Goal: Task Accomplishment & Management: Complete application form

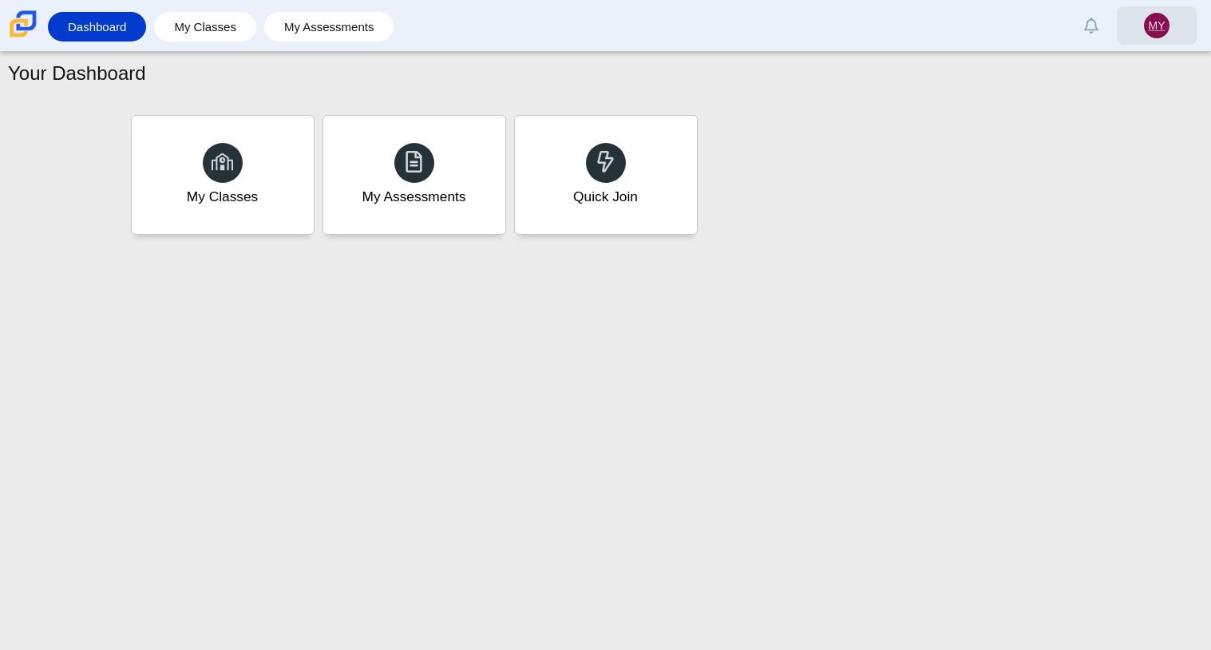
click at [1164, 21] on span "MY" at bounding box center [1157, 25] width 17 height 11
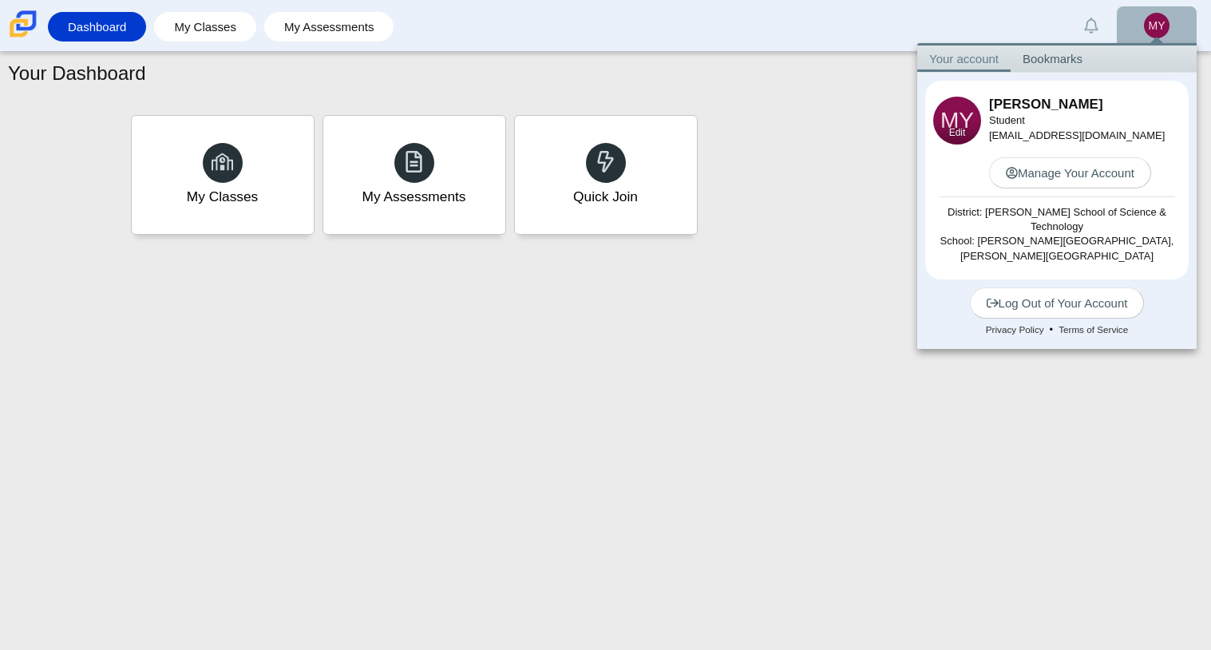
click at [957, 113] on span "MY" at bounding box center [957, 120] width 34 height 22
click at [957, 135] on link "Edit" at bounding box center [957, 133] width 17 height 14
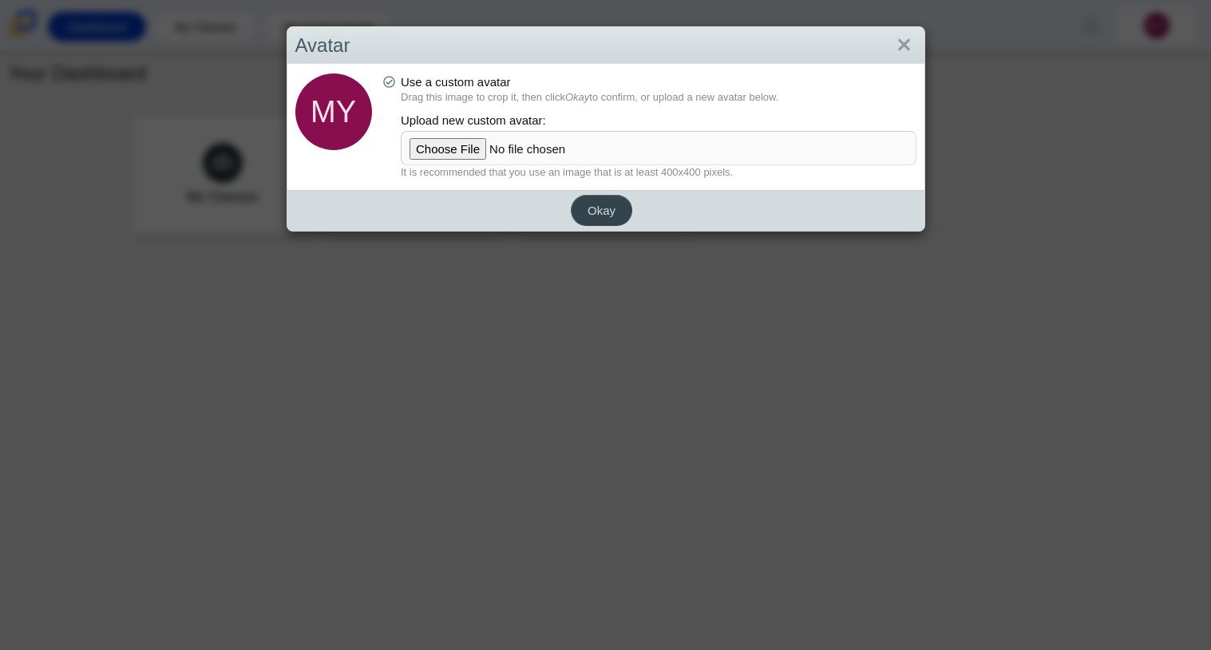
click at [616, 209] on button "Okay" at bounding box center [601, 210] width 61 height 31
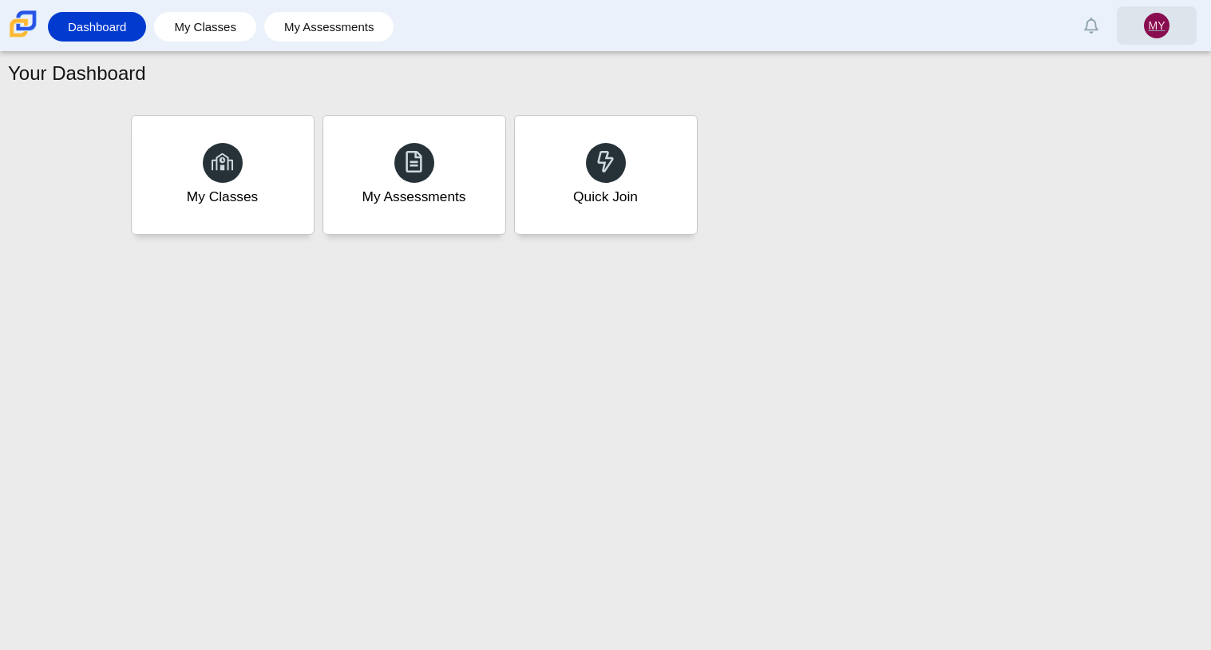
click at [1152, 21] on span "MY" at bounding box center [1157, 25] width 17 height 11
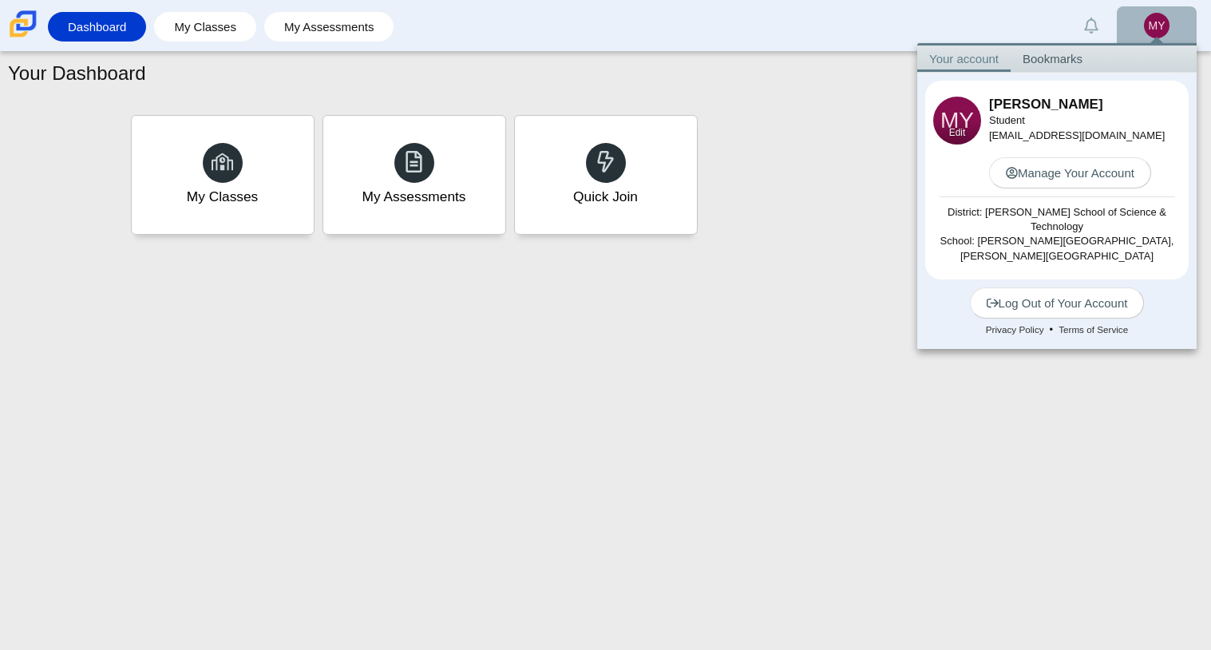
click at [954, 135] on link "Edit" at bounding box center [957, 133] width 17 height 14
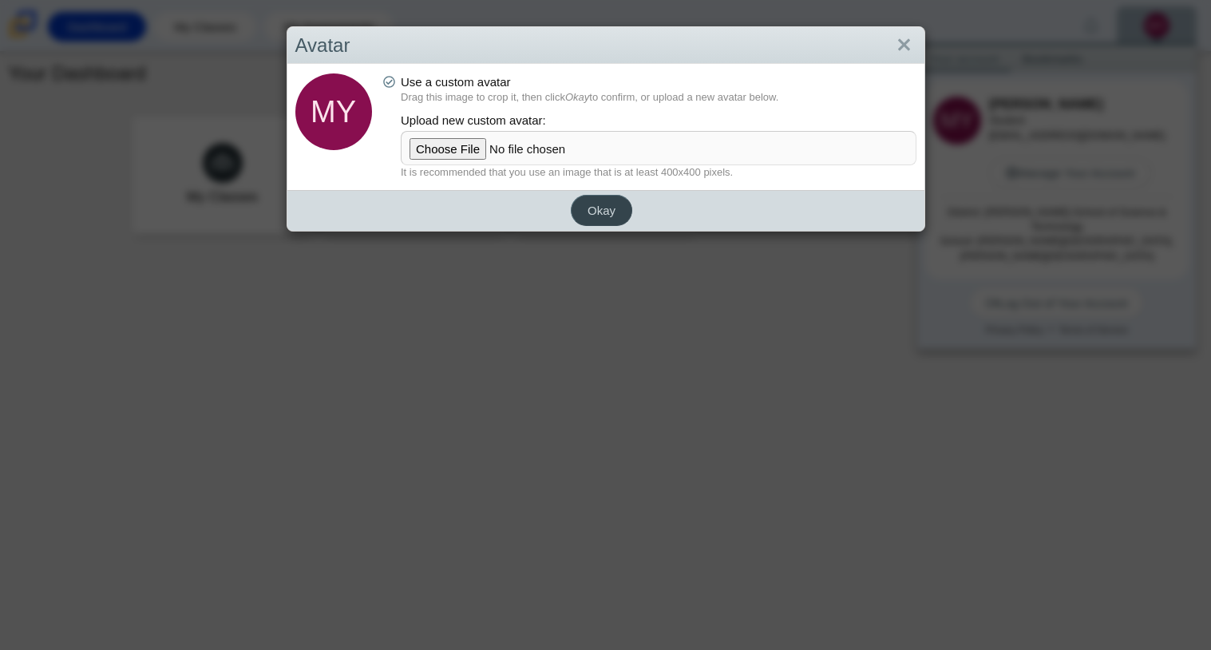
click at [588, 217] on button "Okay" at bounding box center [601, 210] width 61 height 31
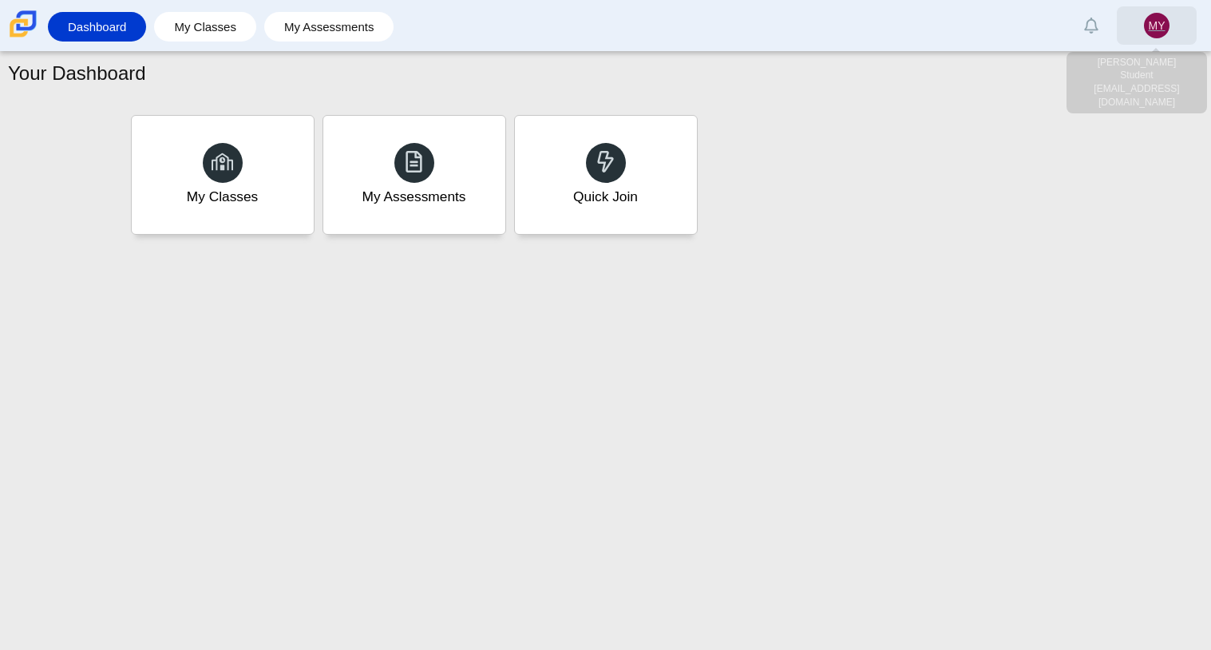
click at [1149, 10] on link "MY" at bounding box center [1157, 25] width 80 height 38
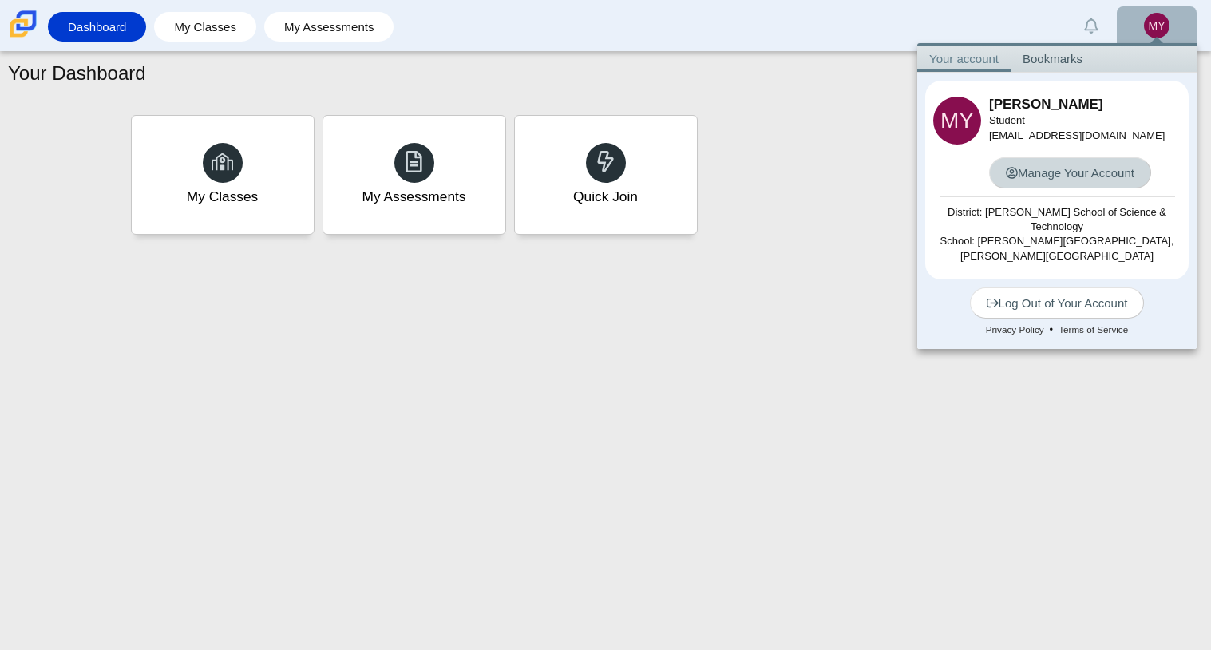
click at [1095, 179] on link "Manage Your Account" at bounding box center [1070, 172] width 162 height 31
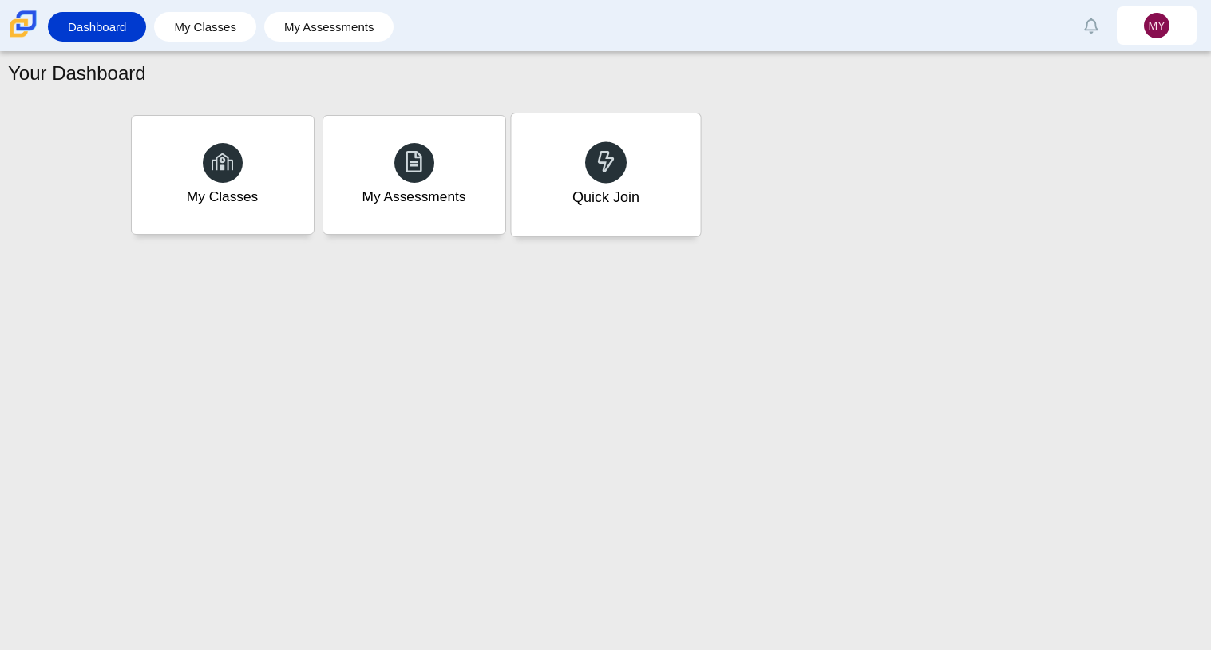
click at [659, 201] on div "Quick Join" at bounding box center [605, 174] width 189 height 123
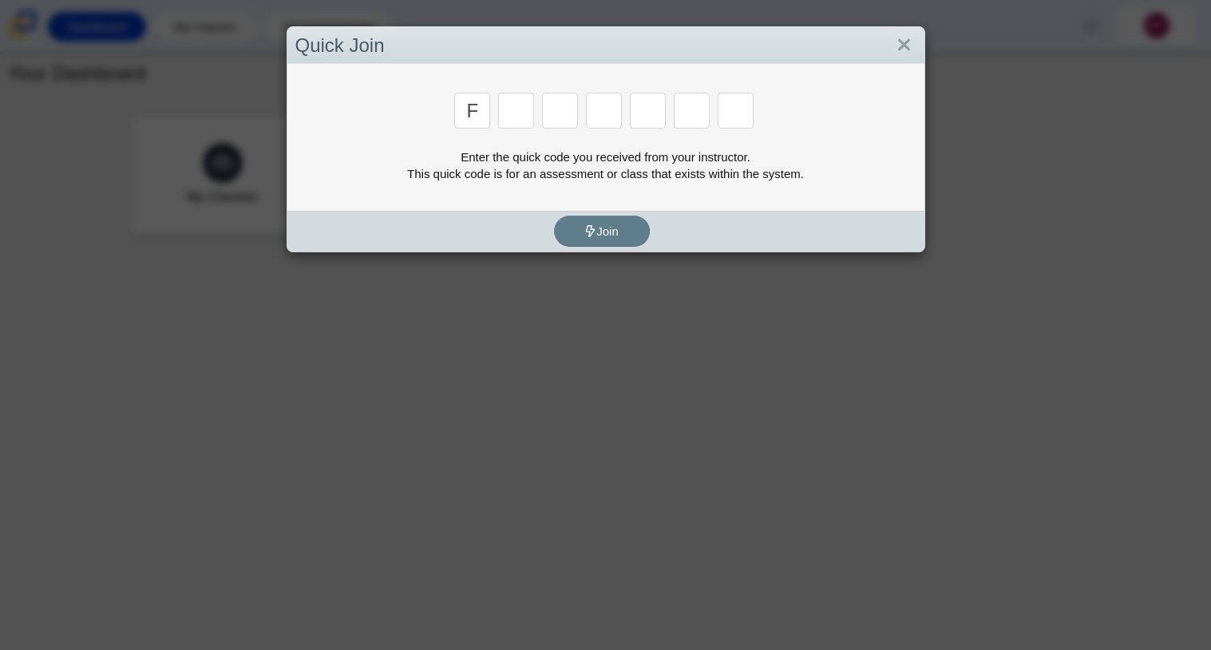
type input "f"
type input "7"
type input "m"
type input "c"
type input "h"
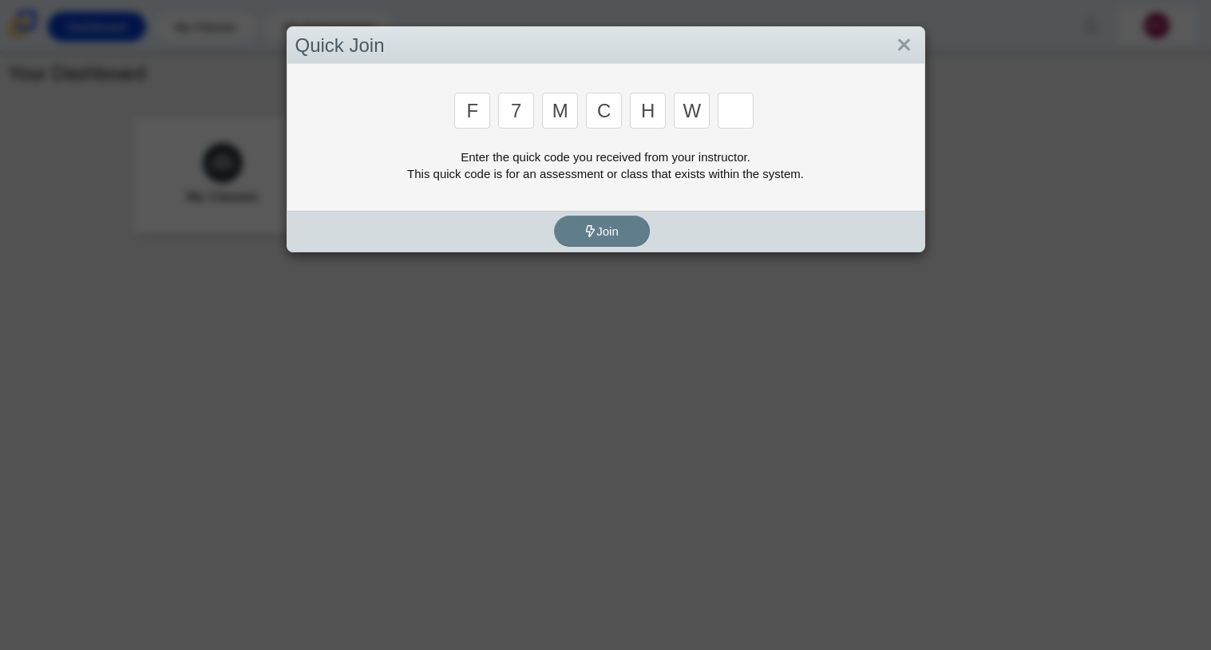
type input "w"
type input "k"
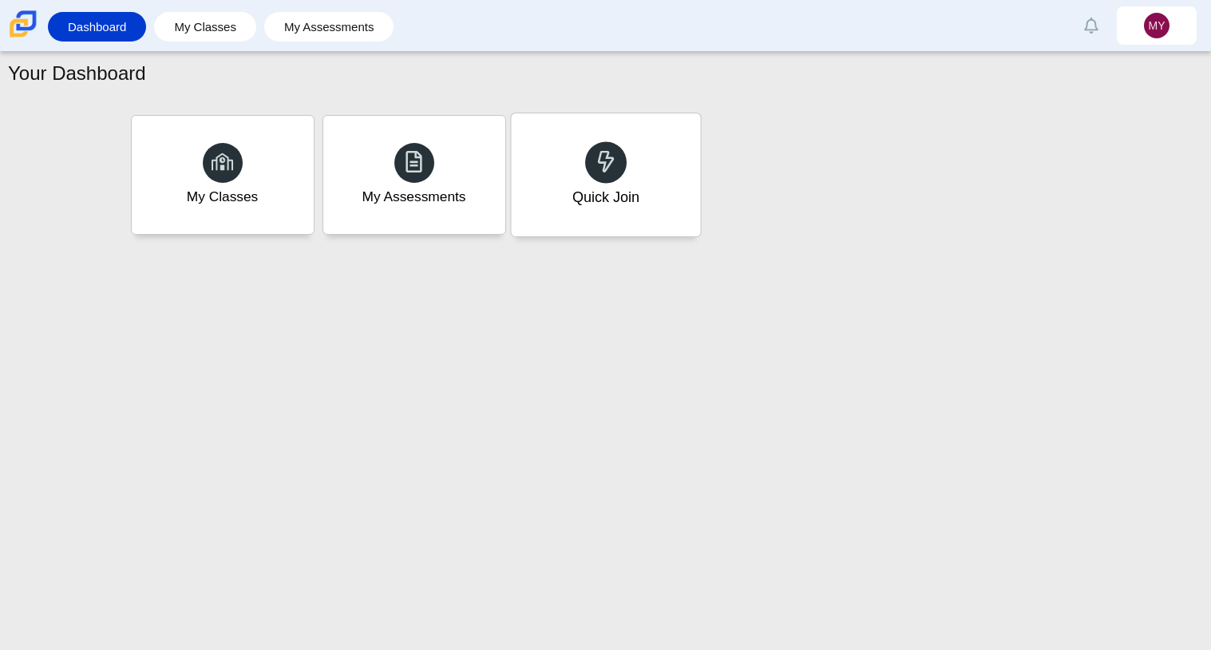
click at [643, 149] on div "Quick Join" at bounding box center [605, 174] width 189 height 123
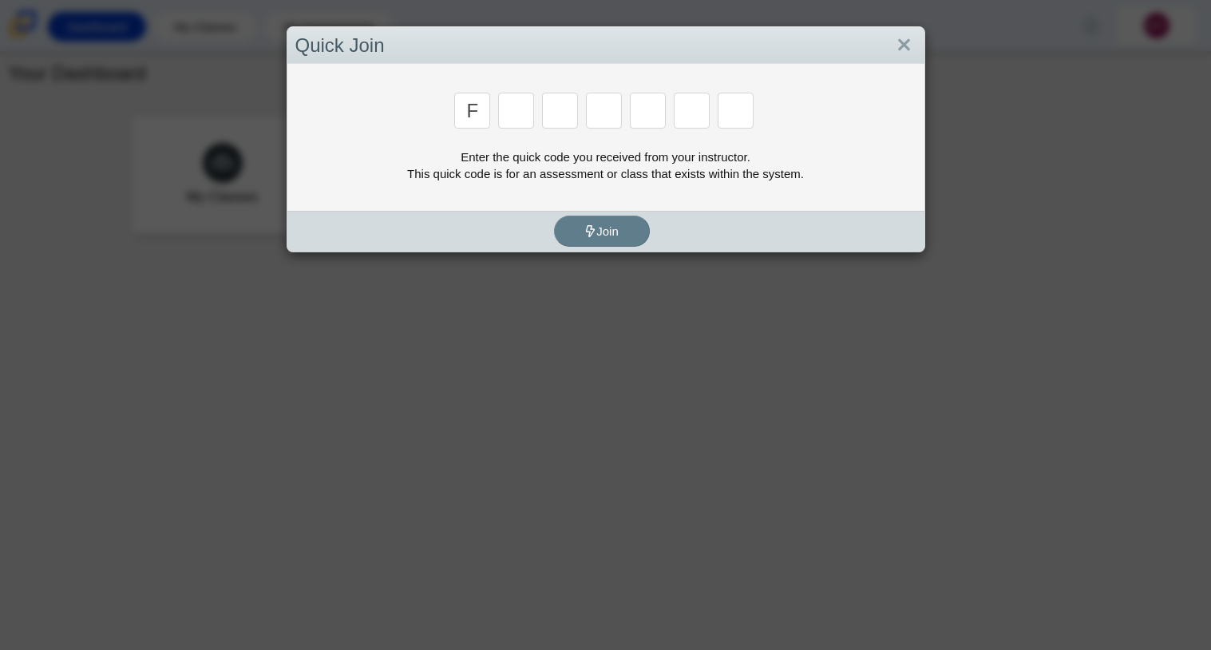
type input "f"
type input "7"
type input "m"
type input "c"
type input "h"
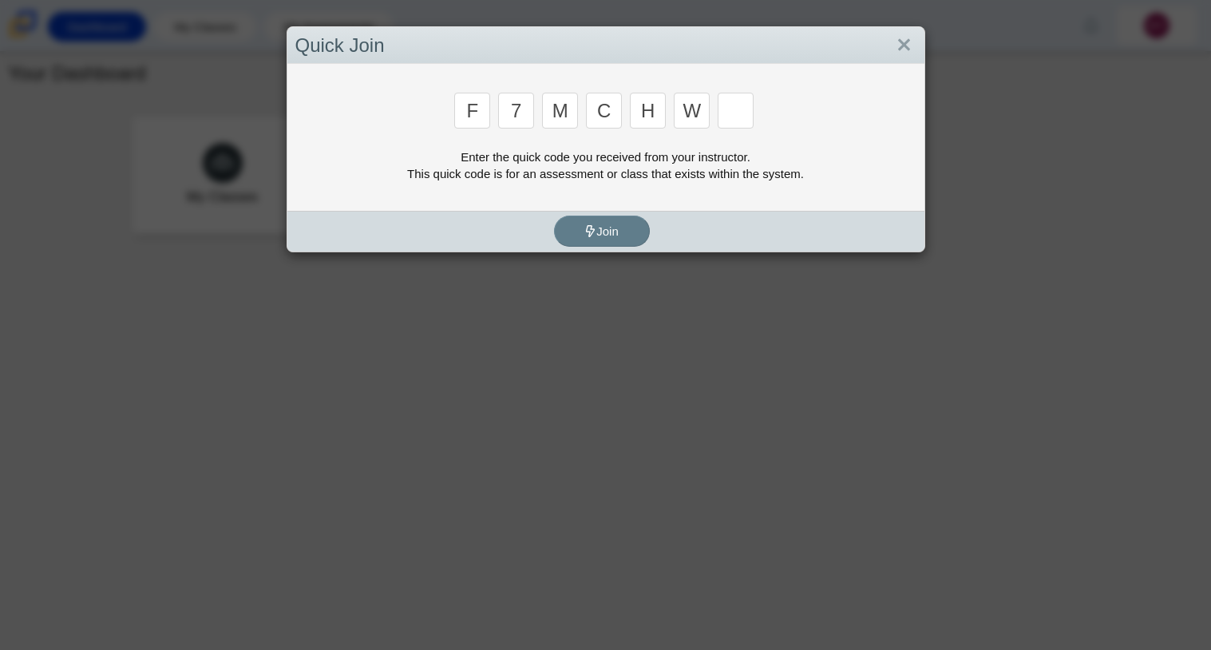
type input "w"
type input "k"
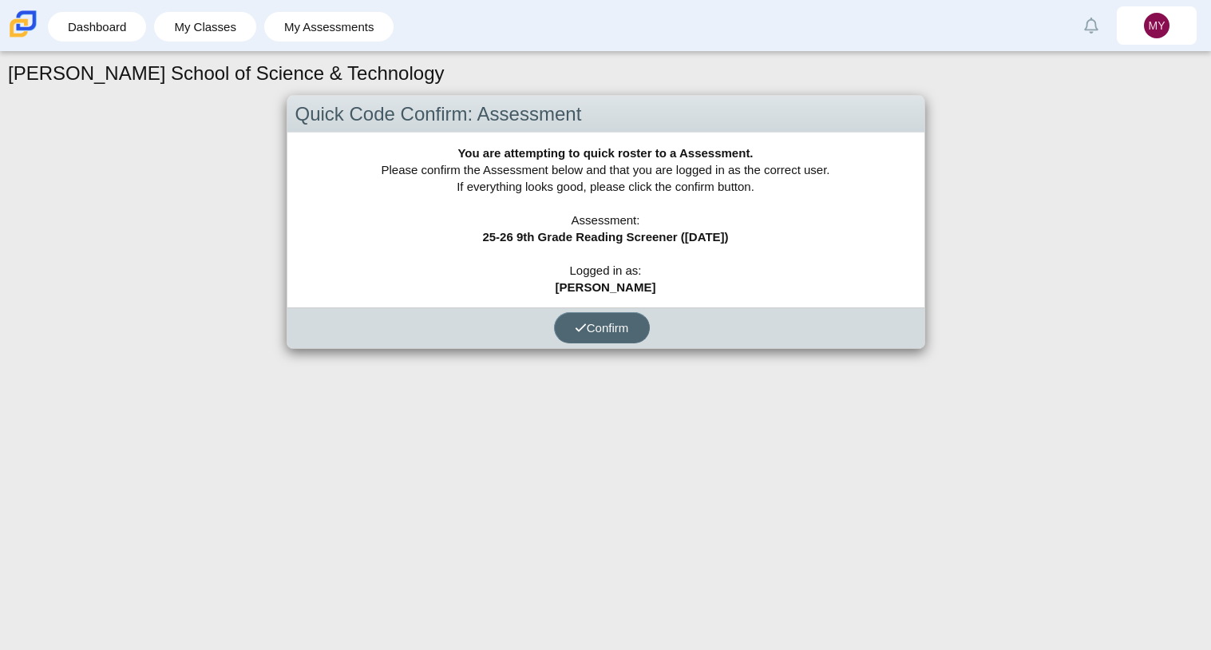
click at [607, 322] on span "Confirm" at bounding box center [602, 328] width 54 height 14
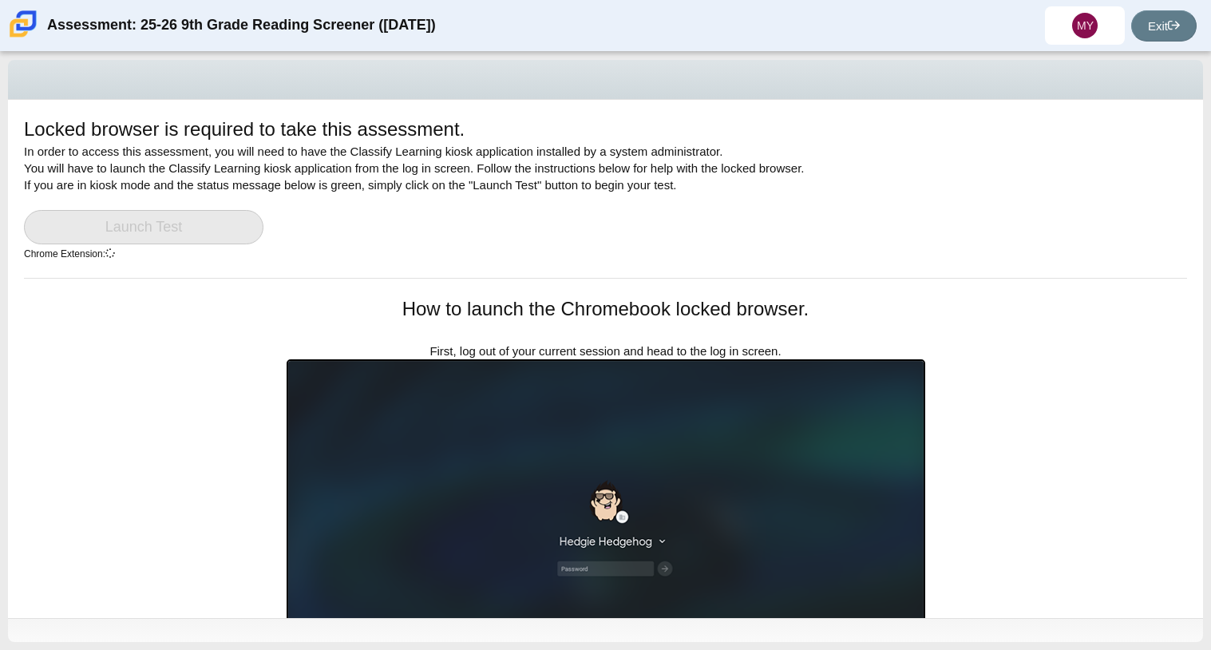
click at [146, 233] on link "Launch Test" at bounding box center [144, 227] width 240 height 34
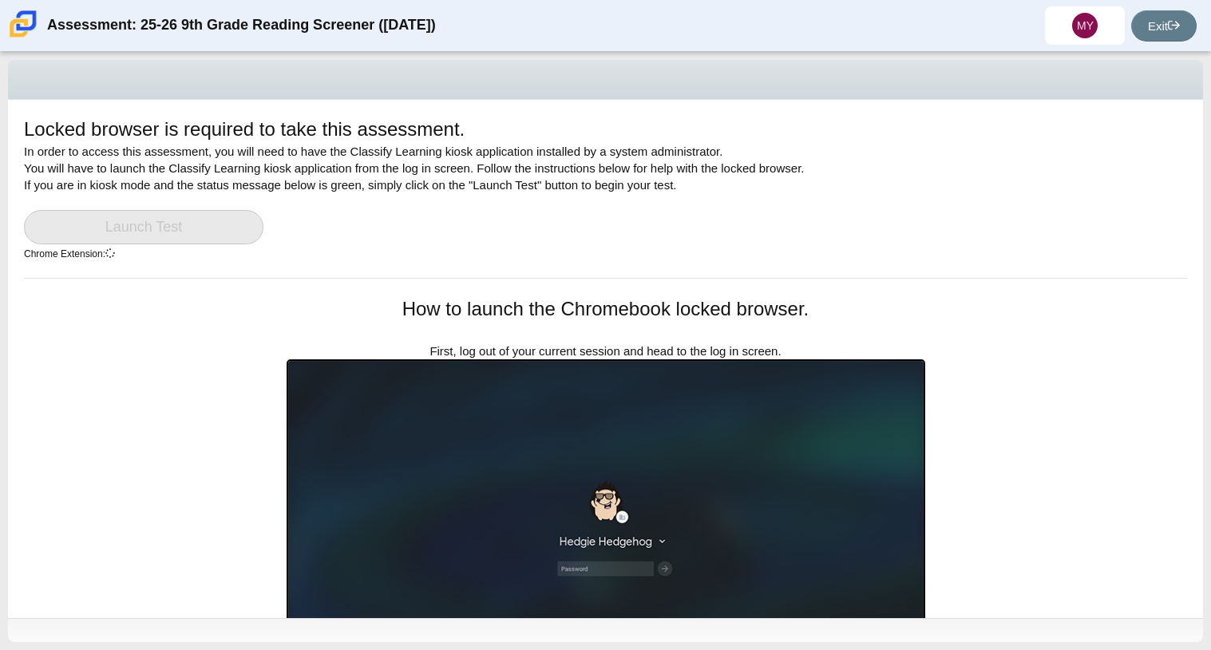
click at [146, 233] on link "Launch Test" at bounding box center [144, 227] width 240 height 34
click at [1179, 17] on link "Exit" at bounding box center [1163, 25] width 65 height 31
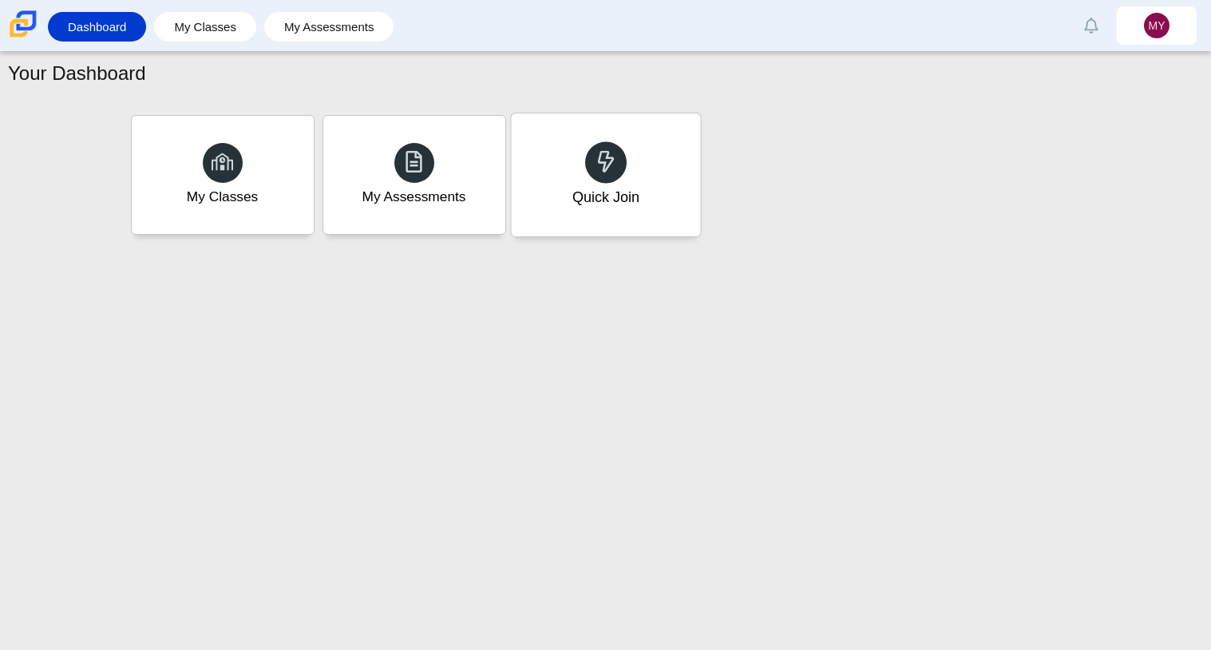
click at [534, 222] on div "Quick Join" at bounding box center [605, 174] width 189 height 123
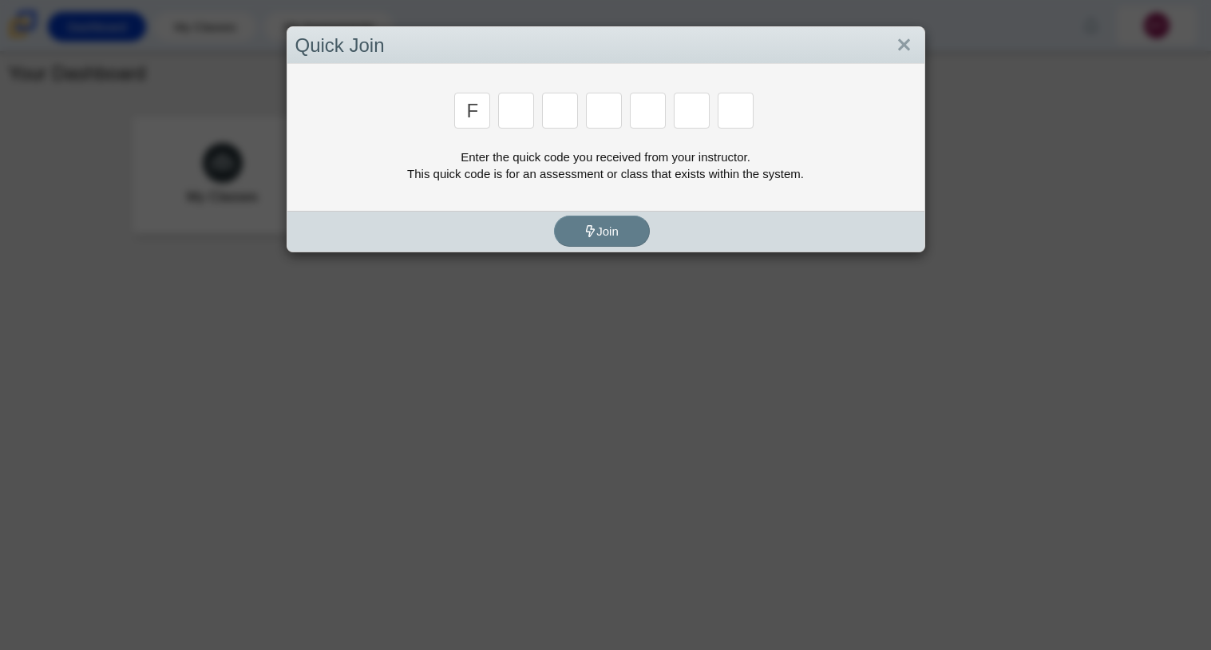
type input "f"
type input "7"
type input "m"
type input "c"
type input "h"
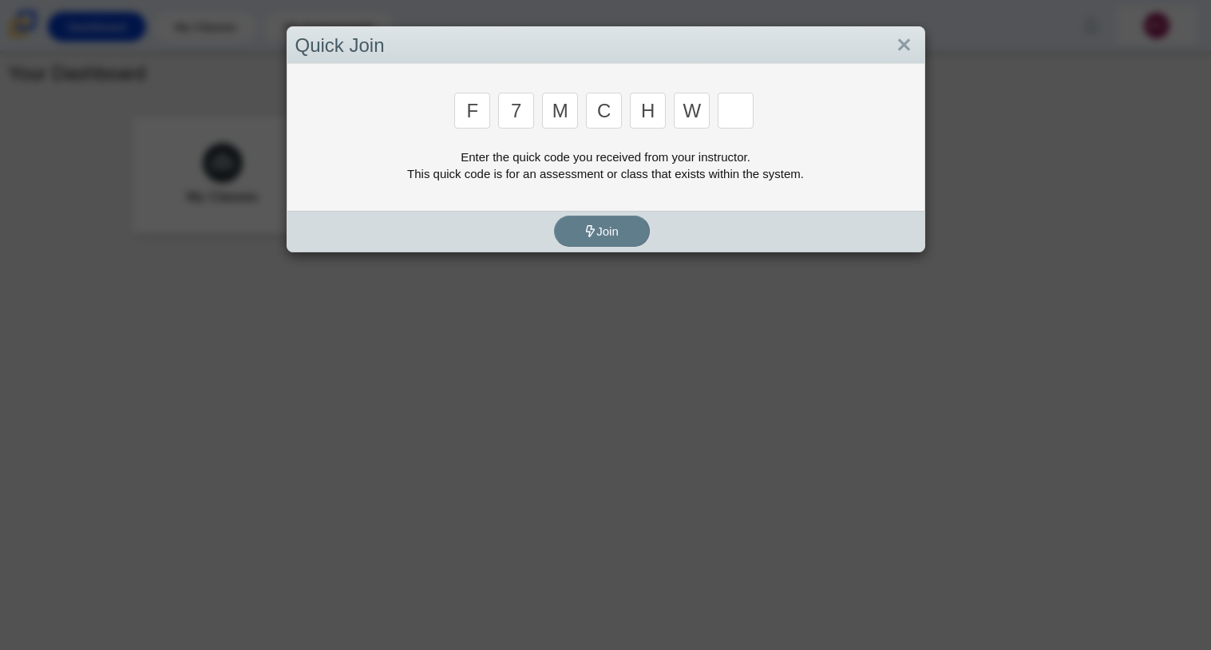
type input "w"
type input "k"
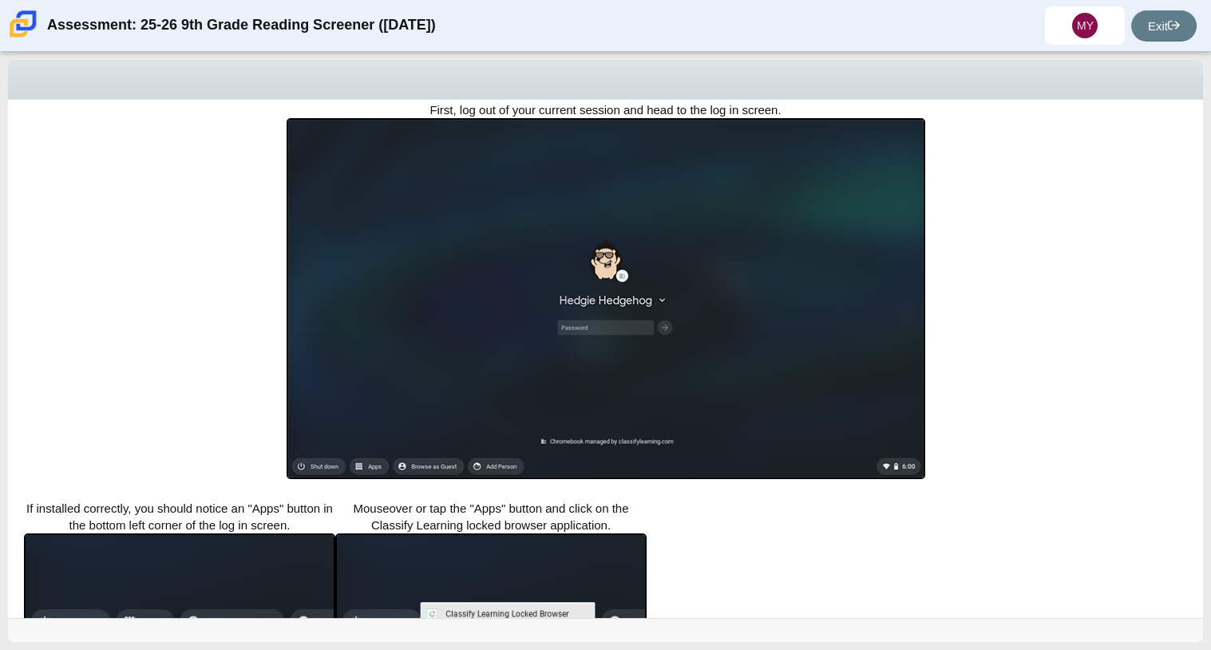
scroll to position [283, 0]
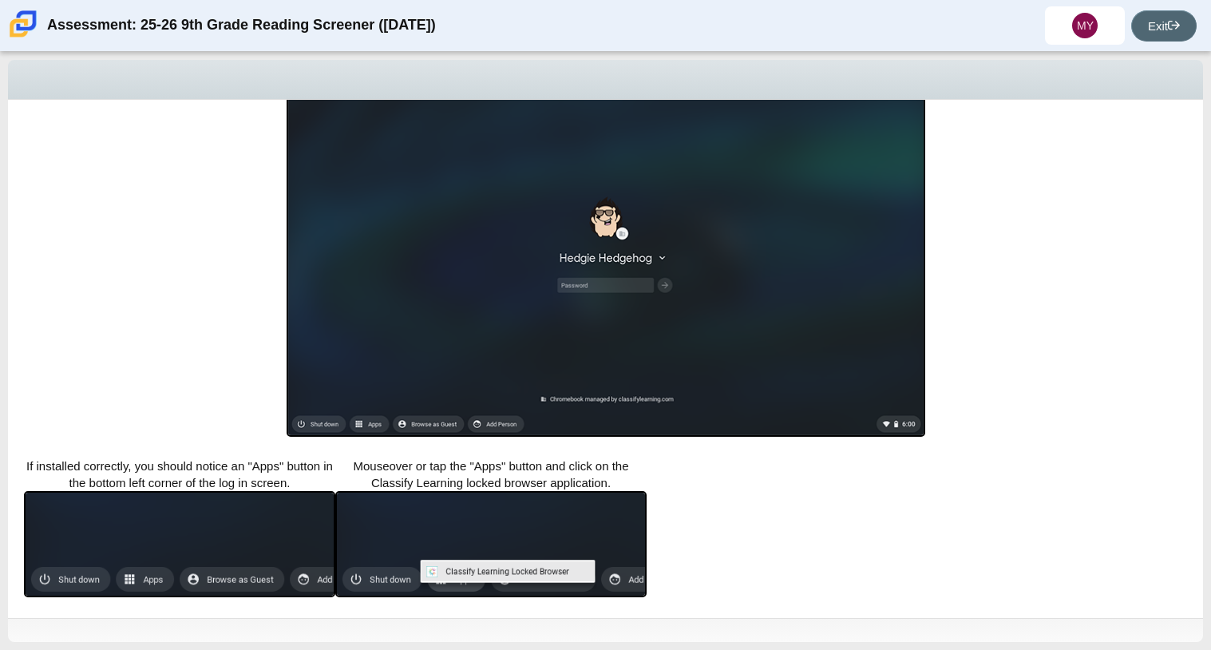
click at [1146, 33] on link "Exit" at bounding box center [1163, 25] width 65 height 31
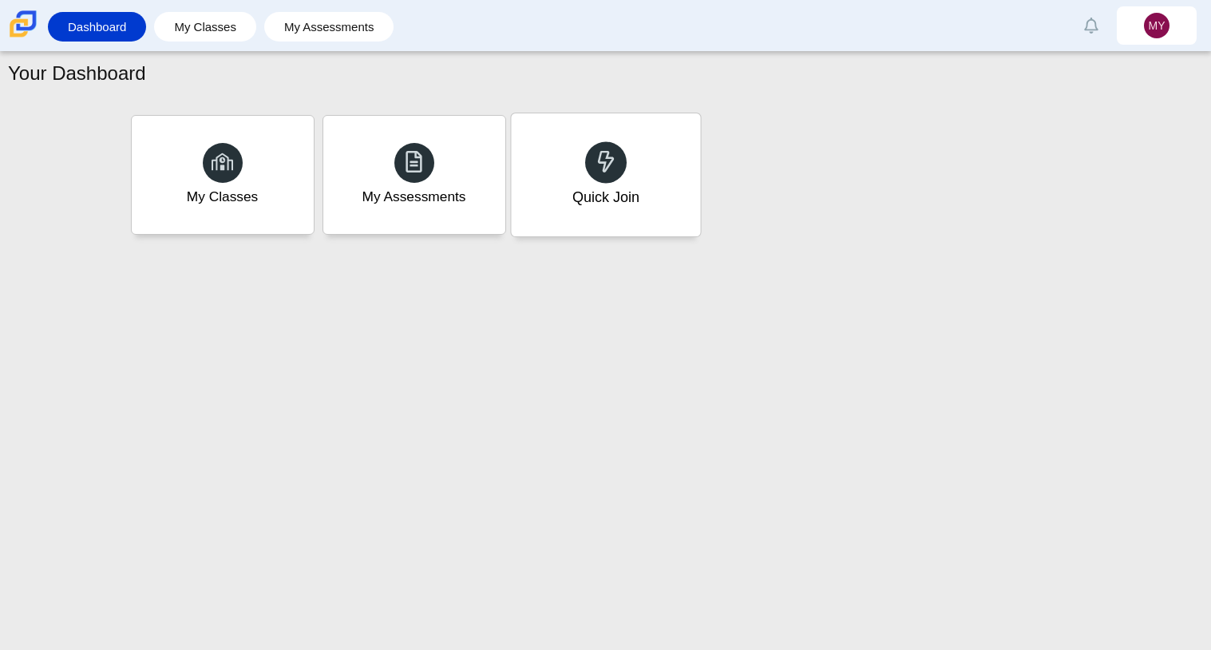
click at [640, 173] on div "Quick Join" at bounding box center [605, 174] width 189 height 123
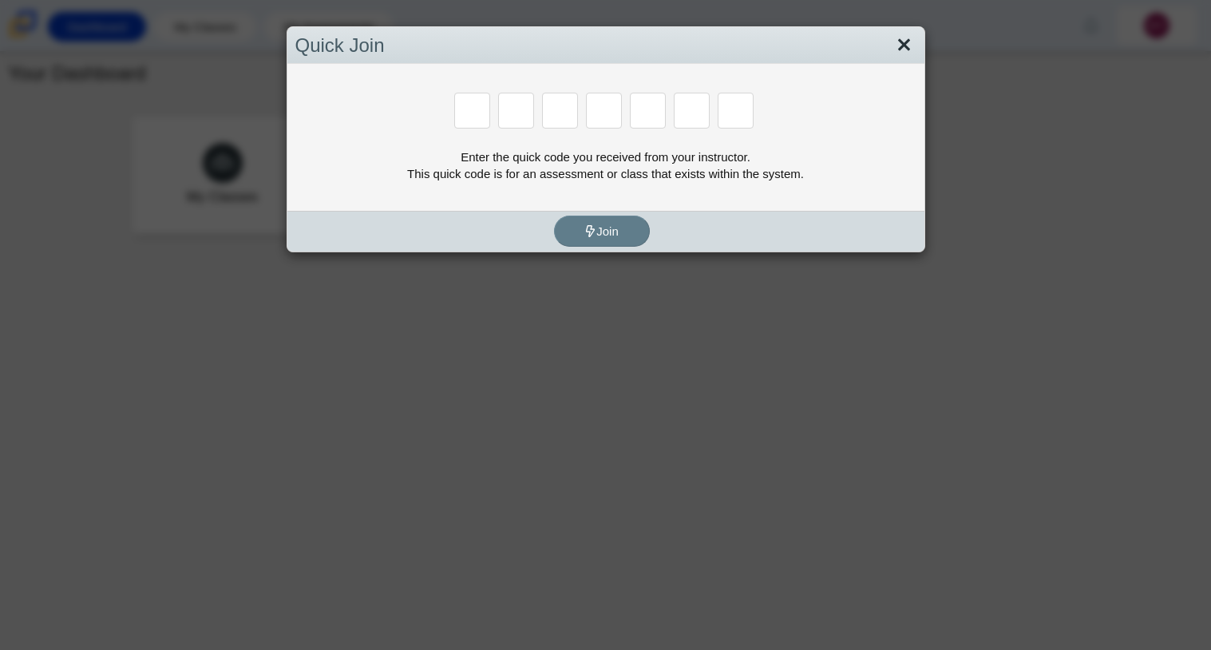
click at [913, 49] on link "Close" at bounding box center [904, 45] width 25 height 27
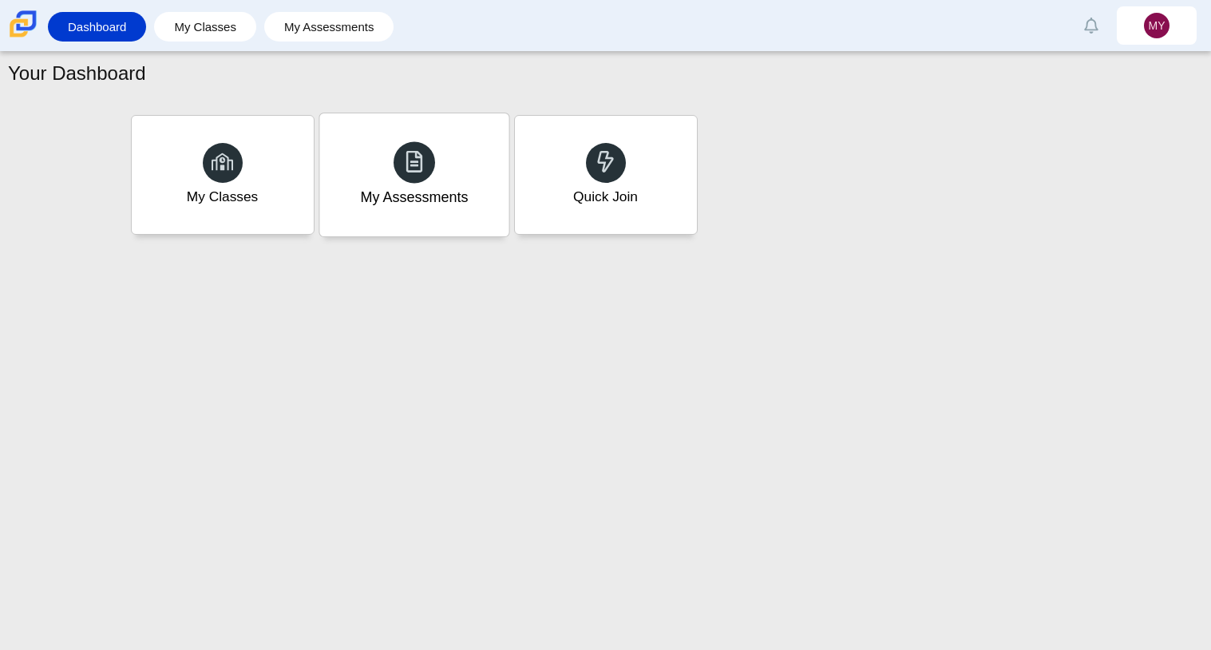
click at [443, 172] on div "My Assessments" at bounding box center [413, 174] width 189 height 123
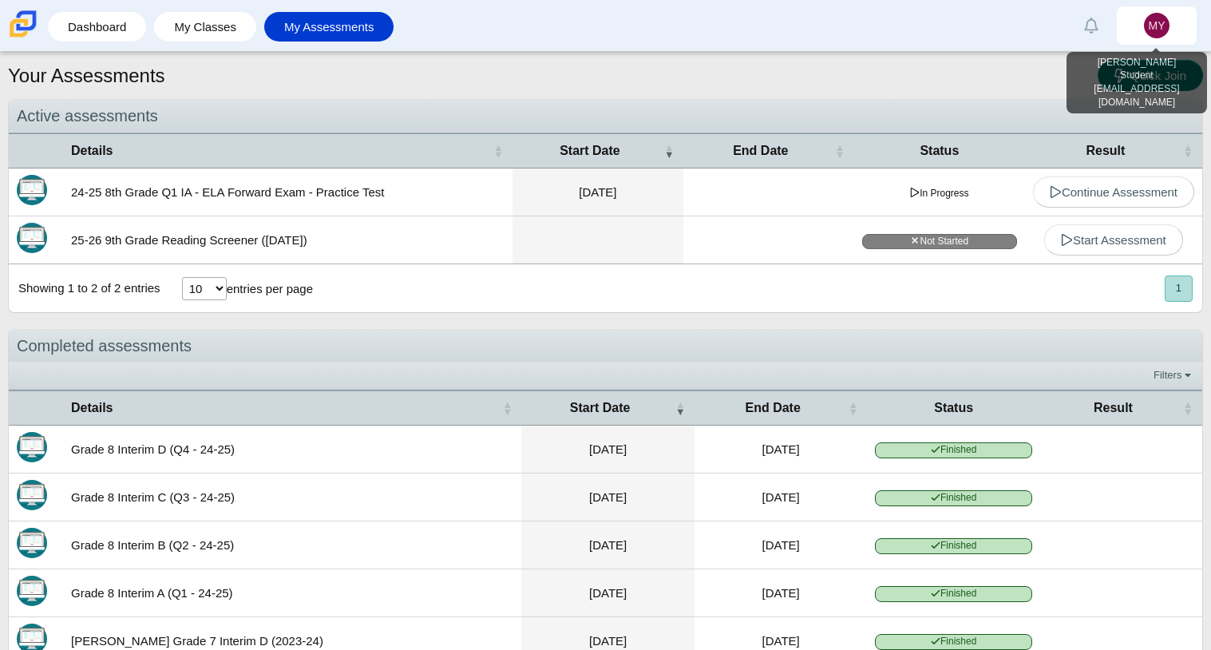
click at [1154, 73] on span "Quick Join" at bounding box center [1158, 76] width 56 height 14
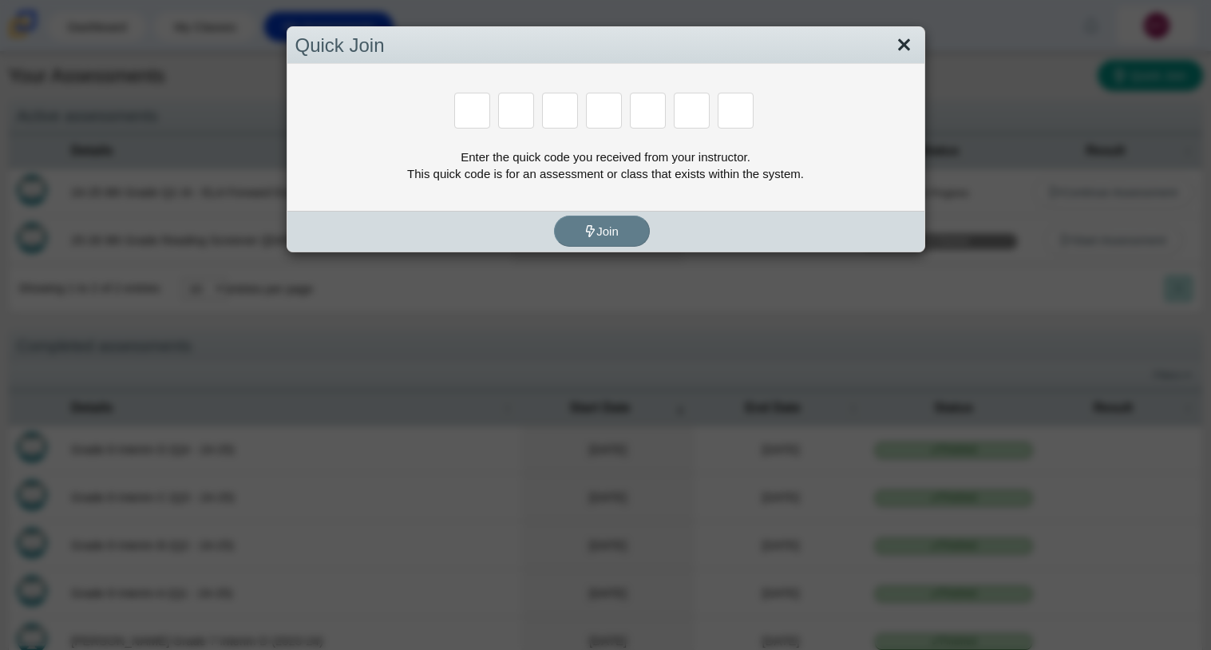
click at [893, 42] on link "Close" at bounding box center [904, 45] width 25 height 27
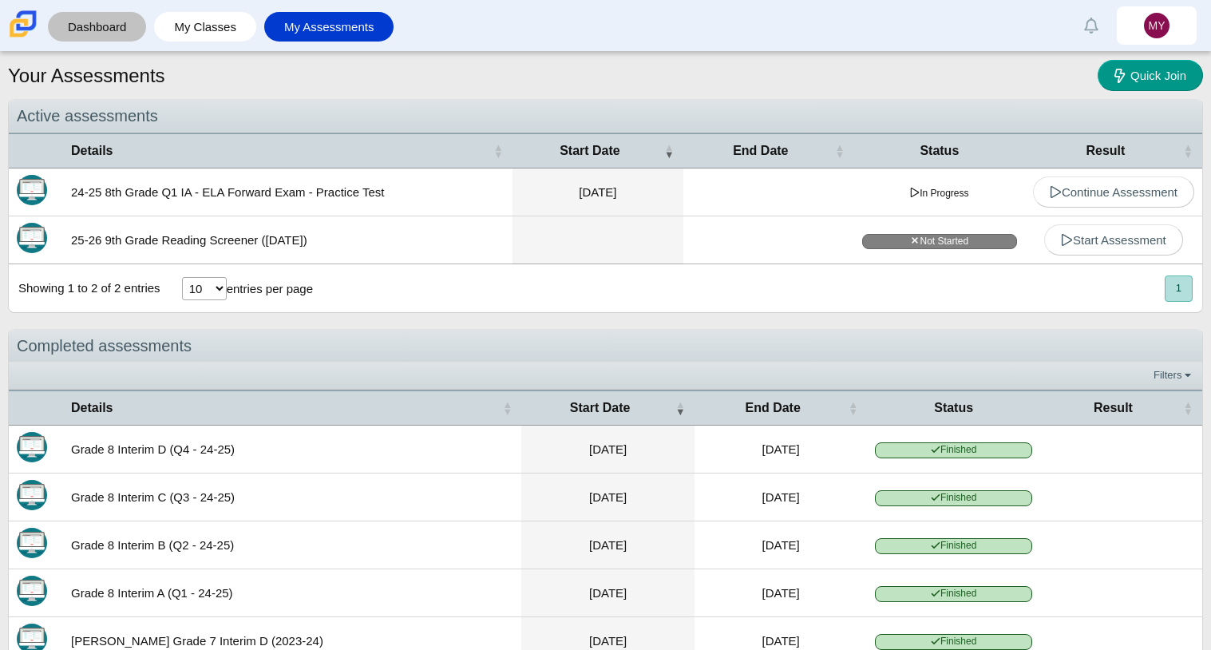
click at [97, 22] on link "Dashboard" at bounding box center [97, 27] width 82 height 30
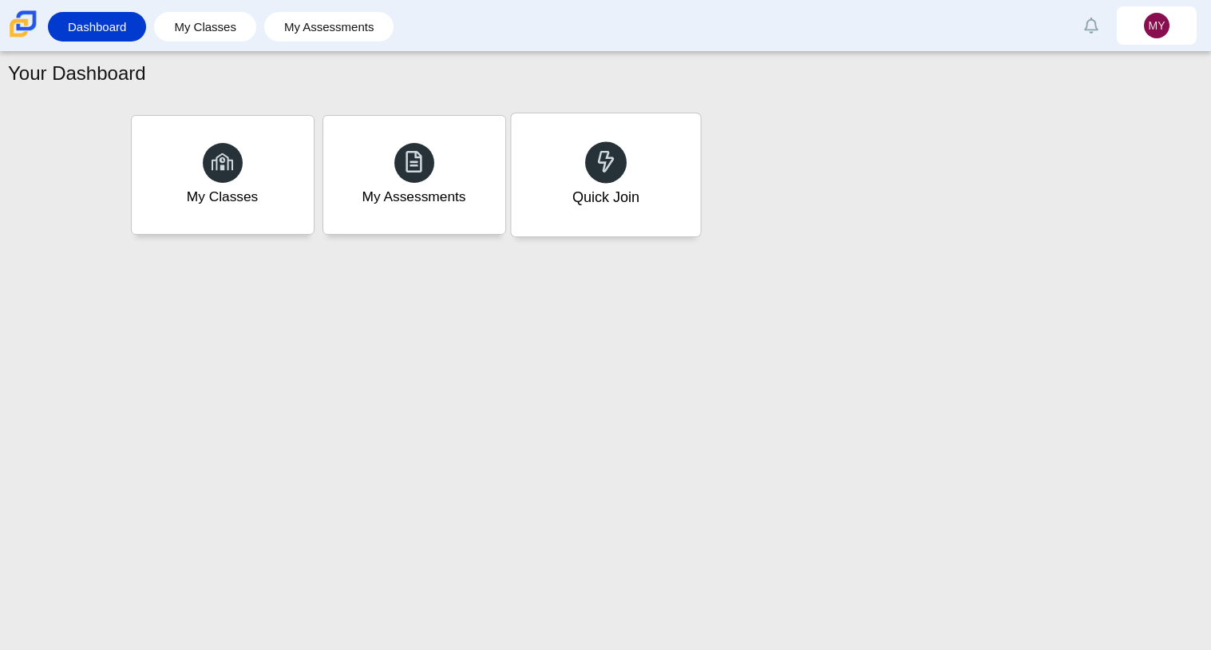
click at [609, 224] on div "Quick Join" at bounding box center [605, 174] width 189 height 123
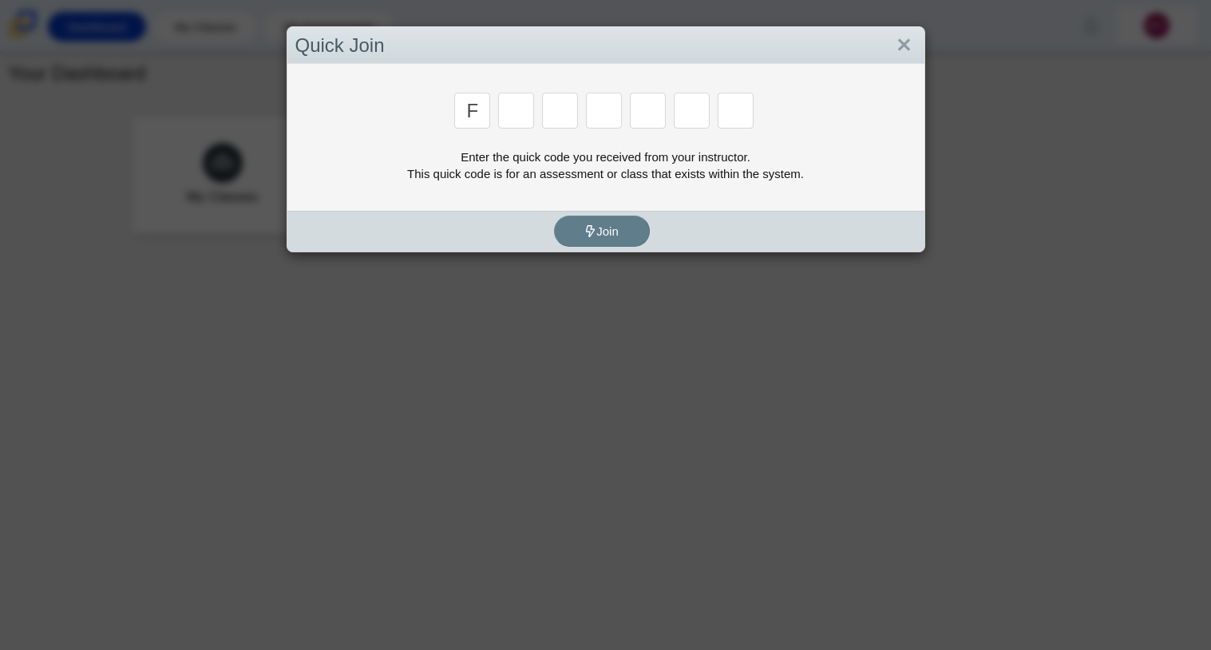
type input "f"
type input "7"
type input "b"
type input "w"
type input "k"
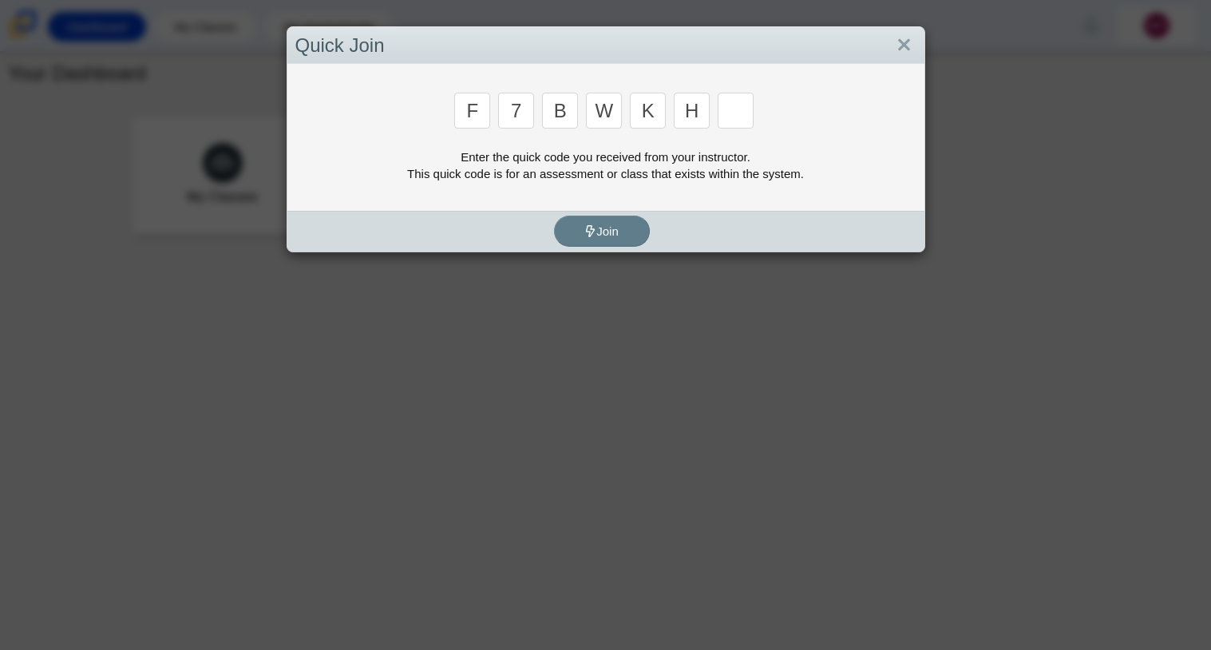
type input "h"
type input "k"
type input "h"
type input "k"
click at [905, 42] on link "Close" at bounding box center [904, 45] width 25 height 27
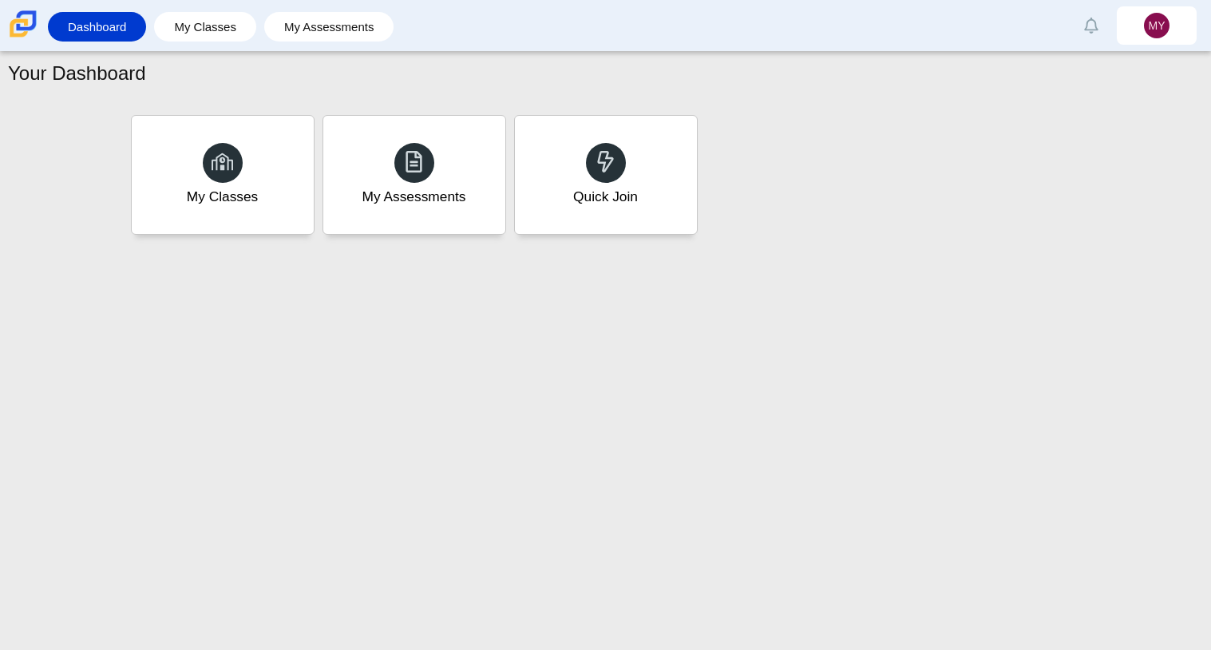
click at [1119, 193] on div "My Classes My Assessments Quick Join" at bounding box center [605, 175] width 1195 height 128
click at [607, 148] on div at bounding box center [606, 162] width 42 height 42
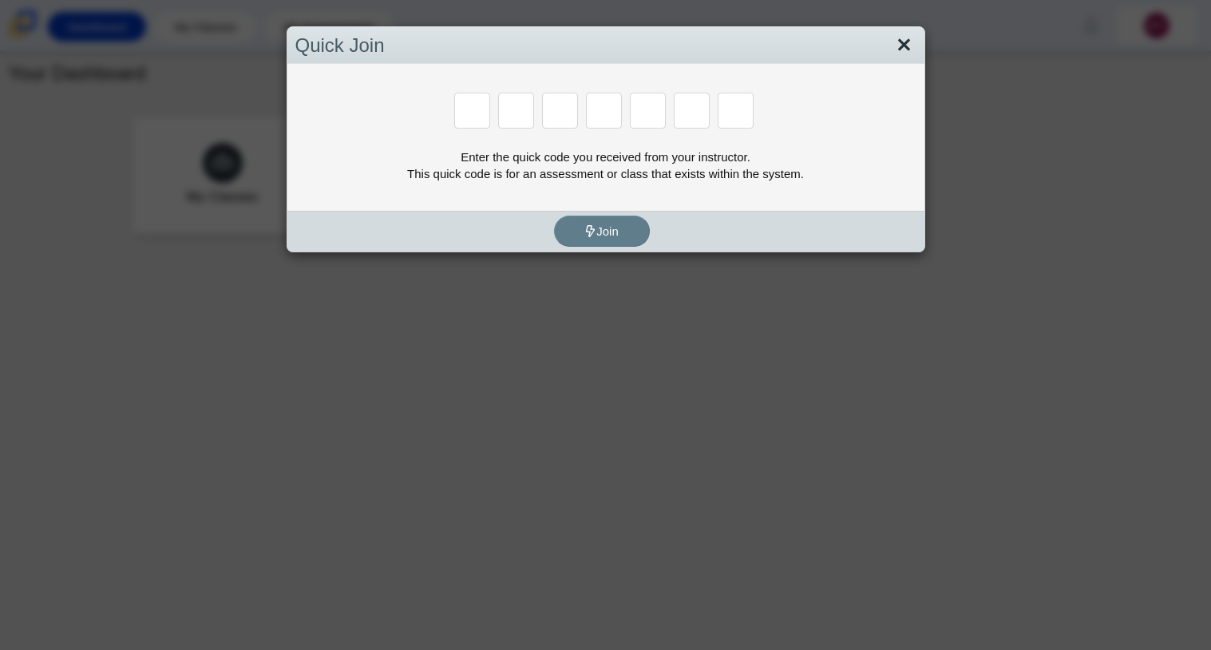
click at [915, 46] on link "Close" at bounding box center [904, 45] width 25 height 27
